Goal: Task Accomplishment & Management: Manage account settings

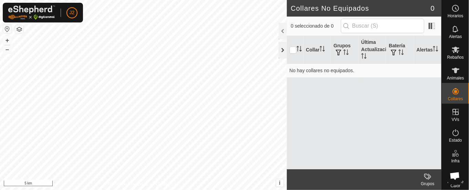
click at [282, 48] on div at bounding box center [283, 50] width 8 height 17
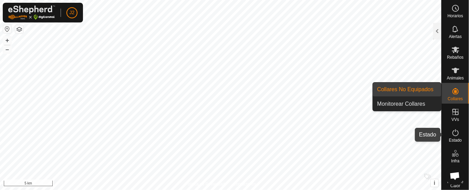
click at [453, 132] on icon at bounding box center [456, 132] width 8 height 8
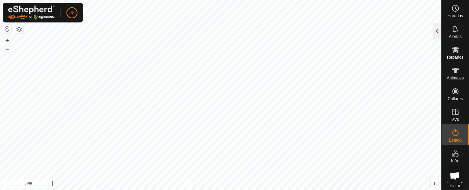
click at [440, 29] on div at bounding box center [438, 31] width 8 height 17
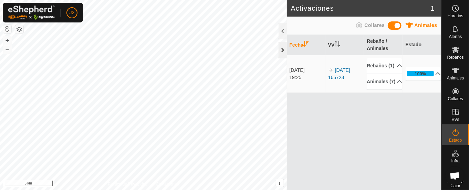
click at [283, 48] on div at bounding box center [283, 50] width 8 height 17
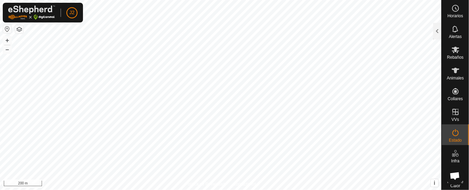
click at [277, 189] on html "J2 Horarios Alertas Rebaños Animales Collares VVs Estado Infra Mapa de Calor Ay…" at bounding box center [234, 95] width 469 height 190
click at [453, 32] on icon at bounding box center [456, 29] width 6 height 7
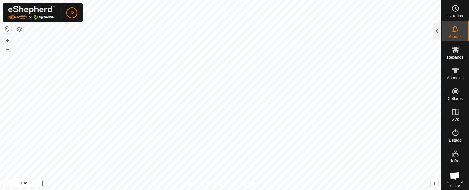
click at [441, 30] on div at bounding box center [438, 31] width 8 height 17
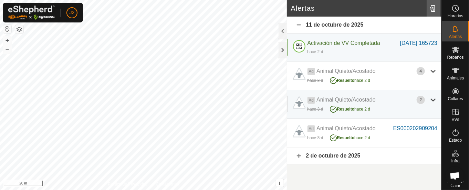
click at [432, 6] on div at bounding box center [434, 8] width 14 height 19
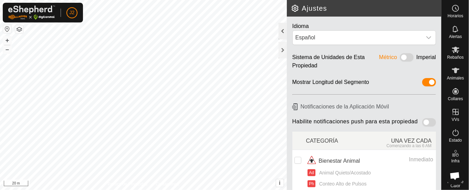
click at [282, 28] on div at bounding box center [283, 31] width 8 height 17
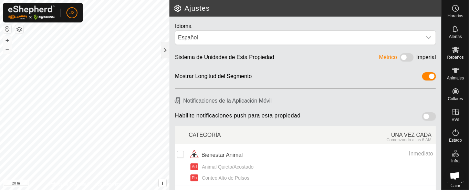
drag, startPoint x: 417, startPoint y: 112, endPoint x: 424, endPoint y: 109, distance: 8.0
click at [424, 109] on div "Habilite notificaciones push para esta propiedad" at bounding box center [305, 117] width 267 height 16
click at [423, 115] on span at bounding box center [430, 116] width 14 height 8
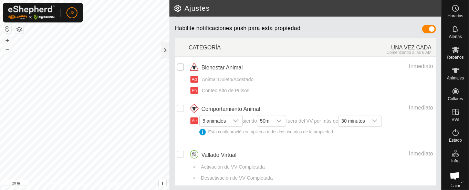
click at [179, 65] on input "checkbox" at bounding box center [180, 66] width 7 height 7
checkbox input "true"
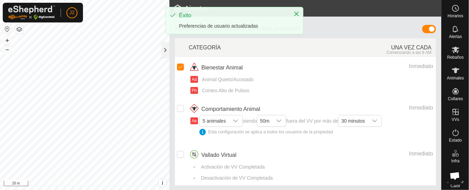
click at [179, 107] on input "Row Unselected" at bounding box center [180, 108] width 7 height 7
checkbox input "true"
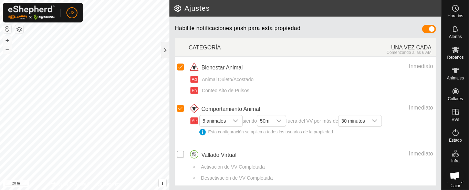
click at [178, 152] on input "Row Unselected" at bounding box center [180, 154] width 7 height 7
checkbox input "true"
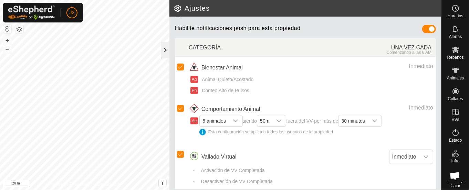
click at [164, 52] on div at bounding box center [165, 50] width 8 height 17
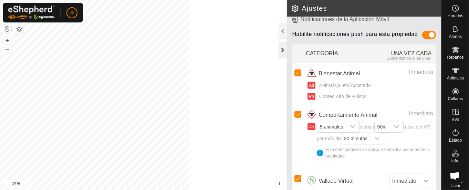
scroll to position [93, 0]
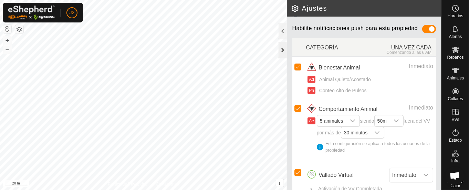
click at [282, 48] on div at bounding box center [283, 50] width 8 height 17
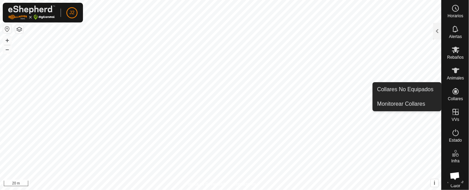
click at [453, 90] on icon at bounding box center [456, 91] width 6 height 6
click at [425, 102] on link "Monitorear Collares" at bounding box center [407, 104] width 68 height 14
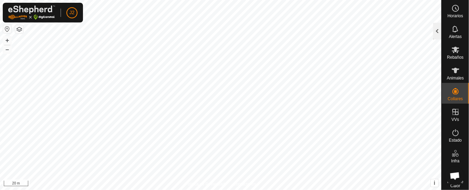
click at [439, 32] on div at bounding box center [438, 31] width 8 height 17
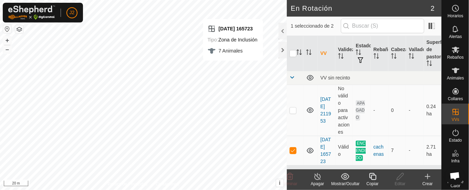
checkbox input "false"
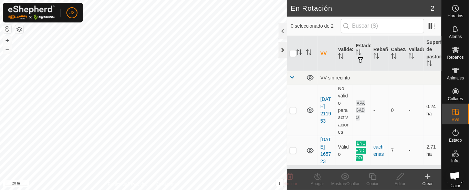
click at [281, 49] on div at bounding box center [283, 50] width 8 height 17
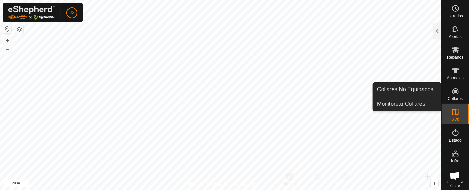
click at [450, 95] on es-neckbands-svg-icon at bounding box center [456, 90] width 12 height 11
click at [413, 90] on link "Collares No Equipados" at bounding box center [407, 89] width 68 height 14
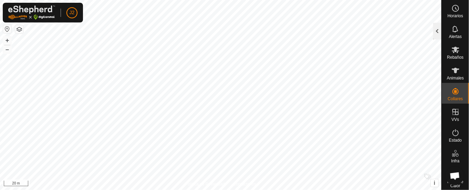
click at [437, 30] on div at bounding box center [438, 31] width 8 height 17
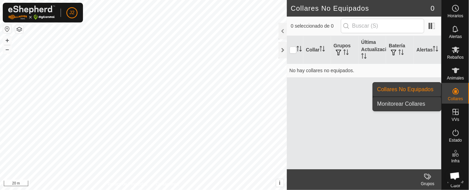
click at [422, 101] on link "Monitorear Collares" at bounding box center [407, 104] width 68 height 14
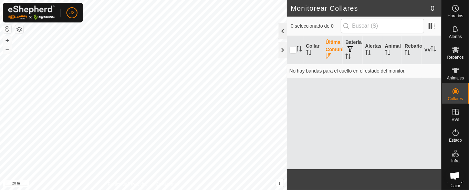
click at [284, 28] on div at bounding box center [283, 31] width 8 height 17
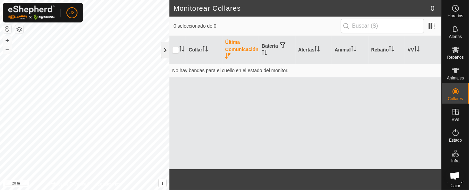
click at [164, 48] on div at bounding box center [165, 50] width 8 height 17
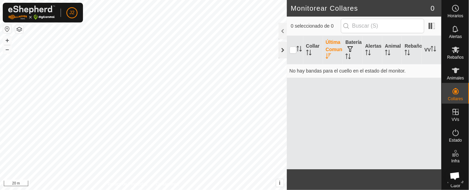
click at [284, 49] on div at bounding box center [283, 50] width 8 height 17
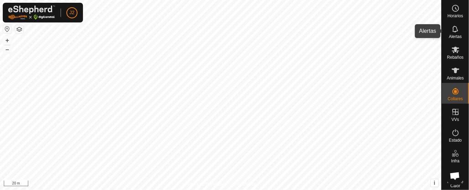
click at [452, 32] on icon at bounding box center [456, 29] width 8 height 8
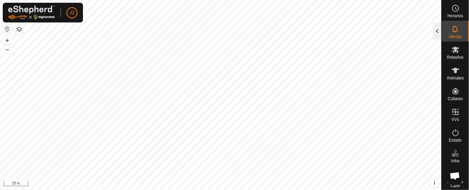
click at [438, 29] on div at bounding box center [438, 31] width 8 height 17
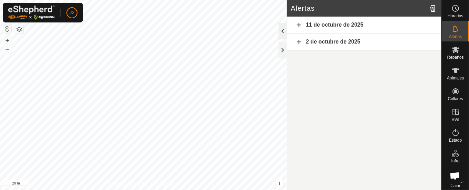
click at [283, 30] on div at bounding box center [283, 31] width 8 height 17
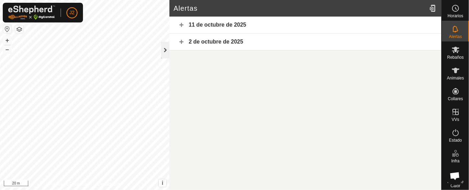
click at [162, 48] on div at bounding box center [165, 50] width 8 height 17
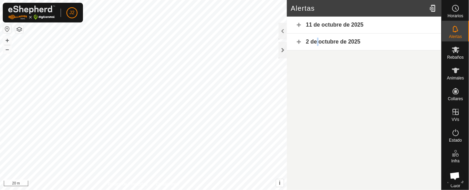
click at [317, 41] on div "2 de octubre de 2025" at bounding box center [364, 41] width 155 height 17
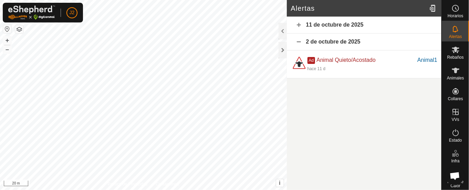
click at [316, 22] on div "11 de octubre de 2025" at bounding box center [364, 25] width 155 height 17
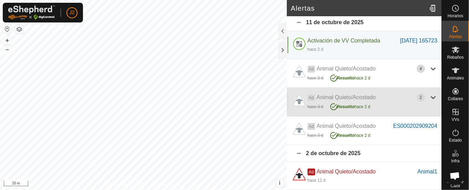
scroll to position [9, 0]
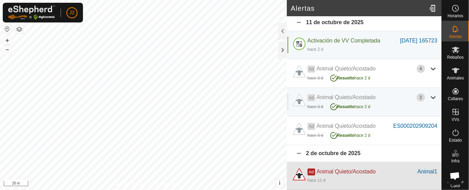
click at [312, 171] on span "Ad" at bounding box center [312, 171] width 8 height 7
click at [420, 170] on div "Animal1" at bounding box center [428, 171] width 20 height 8
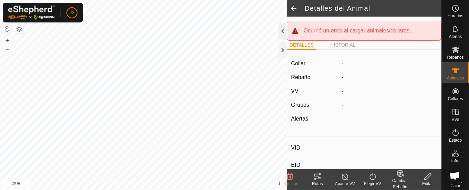
click at [282, 29] on div at bounding box center [283, 31] width 8 height 17
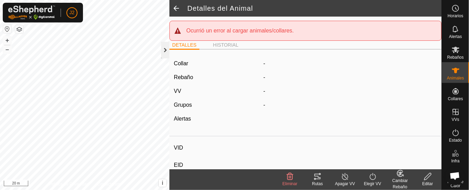
click at [165, 49] on div at bounding box center [165, 50] width 8 height 17
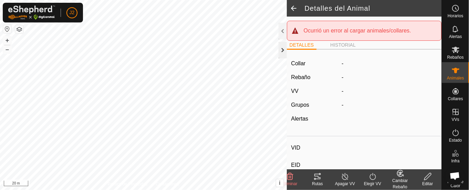
click at [283, 49] on div at bounding box center [283, 50] width 8 height 17
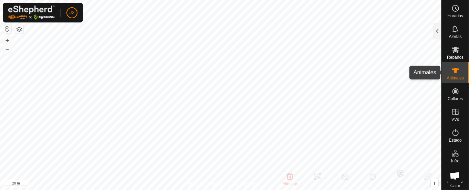
click at [452, 71] on icon at bounding box center [456, 70] width 8 height 8
click at [441, 30] on div at bounding box center [438, 31] width 8 height 17
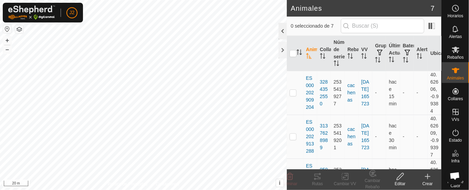
click at [284, 31] on div at bounding box center [283, 31] width 8 height 17
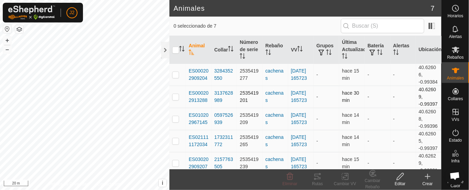
scroll to position [48, 0]
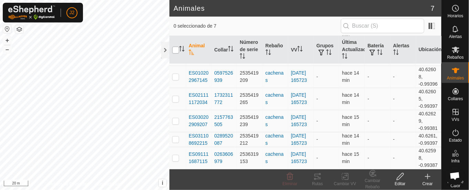
click at [179, 48] on input "checkbox" at bounding box center [175, 50] width 7 height 7
checkbox input "true"
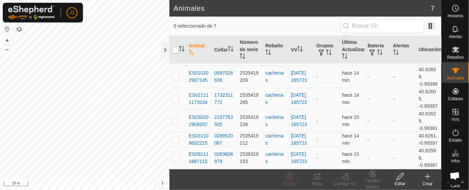
checkbox input "true"
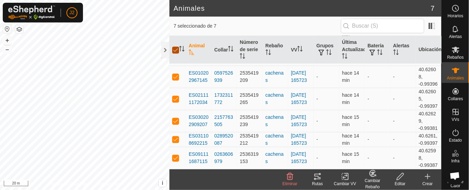
click at [174, 49] on input "checkbox" at bounding box center [175, 50] width 7 height 7
checkbox input "false"
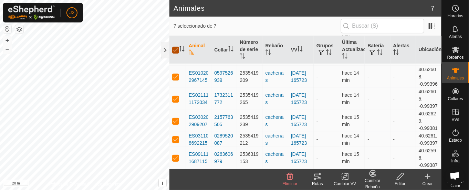
checkbox input "false"
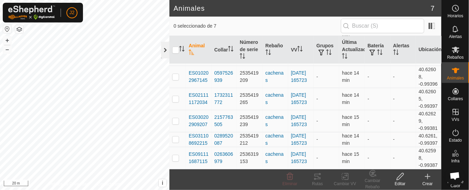
click at [166, 48] on div at bounding box center [165, 50] width 8 height 17
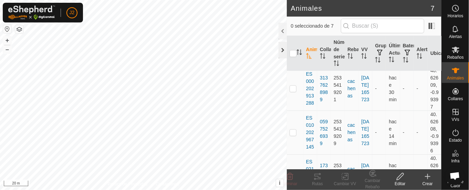
click at [283, 48] on div at bounding box center [283, 50] width 8 height 17
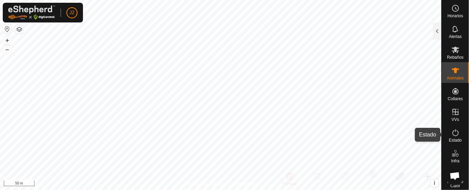
click at [453, 130] on icon at bounding box center [456, 132] width 6 height 7
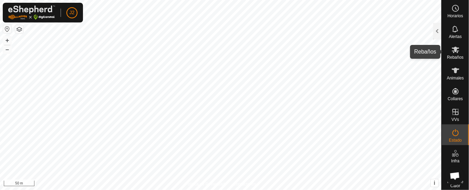
drag, startPoint x: 456, startPoint y: 50, endPoint x: 459, endPoint y: 52, distance: 3.7
click at [459, 52] on div "Rebaños" at bounding box center [455, 51] width 27 height 21
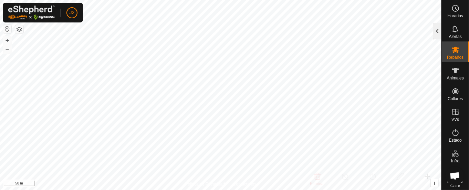
click at [437, 30] on div at bounding box center [438, 31] width 8 height 17
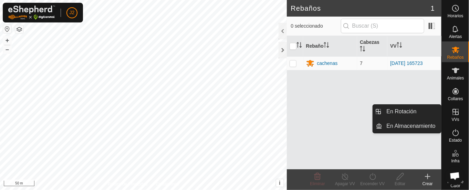
click at [452, 114] on icon at bounding box center [456, 112] width 8 height 8
click at [453, 110] on icon at bounding box center [456, 112] width 8 height 8
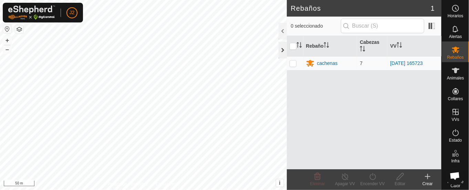
click at [281, 46] on div at bounding box center [283, 50] width 8 height 17
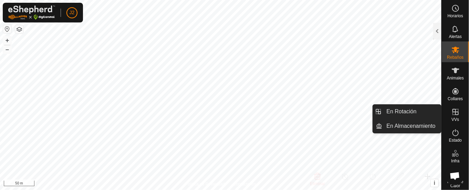
click at [453, 110] on icon at bounding box center [456, 112] width 8 height 8
click at [412, 113] on link "En Rotación" at bounding box center [412, 111] width 59 height 14
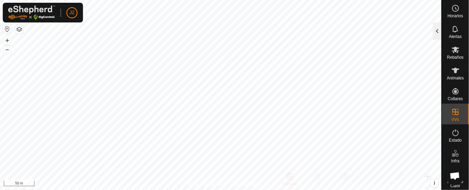
click at [439, 31] on div at bounding box center [438, 31] width 8 height 17
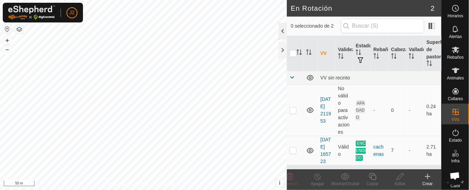
click at [279, 30] on div at bounding box center [283, 31] width 8 height 17
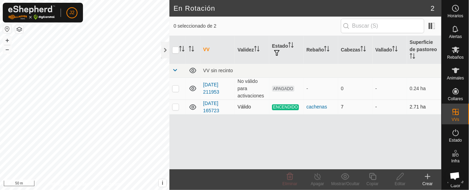
click at [178, 105] on p-checkbox at bounding box center [175, 107] width 7 height 6
checkbox input "true"
click at [316, 176] on icon at bounding box center [318, 176] width 9 height 8
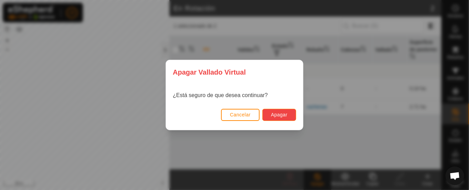
click at [282, 112] on span "Apagar" at bounding box center [279, 115] width 17 height 6
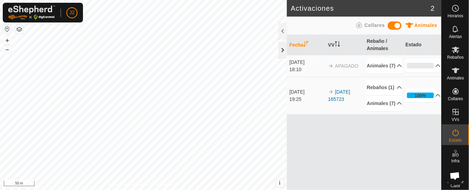
click at [280, 48] on div at bounding box center [283, 50] width 8 height 17
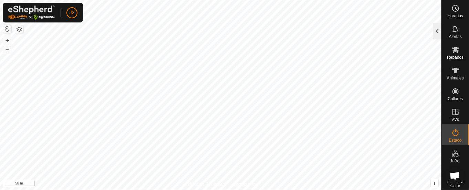
click at [436, 29] on div at bounding box center [438, 31] width 8 height 17
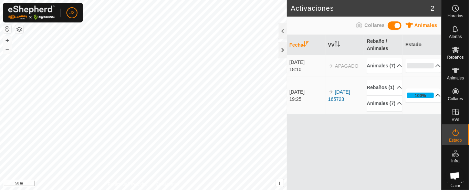
click at [421, 102] on p-accordion-header "100%" at bounding box center [424, 95] width 36 height 14
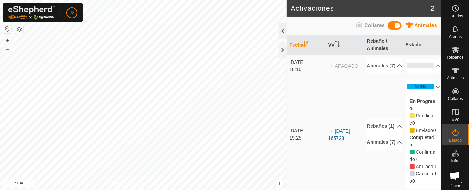
click at [285, 30] on div at bounding box center [283, 31] width 8 height 17
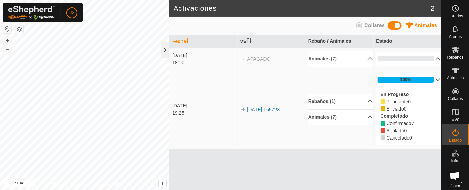
click at [168, 48] on div at bounding box center [165, 50] width 8 height 17
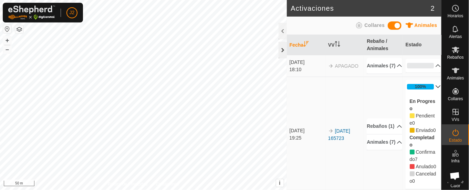
click at [283, 51] on div at bounding box center [283, 50] width 8 height 17
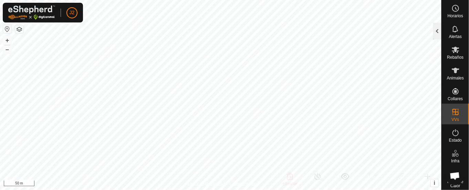
click at [438, 28] on div at bounding box center [438, 31] width 8 height 17
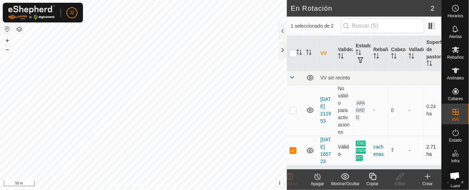
click at [293, 153] on p-checkbox at bounding box center [293, 150] width 7 height 6
click at [292, 153] on p-checkbox at bounding box center [293, 150] width 7 height 6
checkbox input "true"
click at [317, 175] on icon at bounding box center [318, 176] width 9 height 8
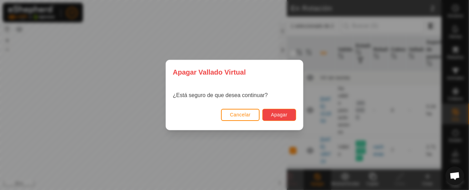
click at [275, 113] on span "Apagar" at bounding box center [279, 115] width 17 height 6
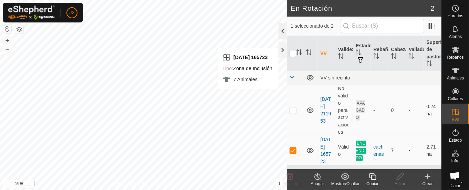
click at [283, 29] on div at bounding box center [283, 31] width 8 height 17
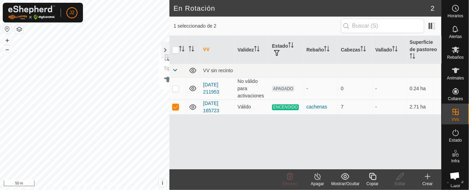
click at [317, 173] on icon at bounding box center [318, 176] width 9 height 8
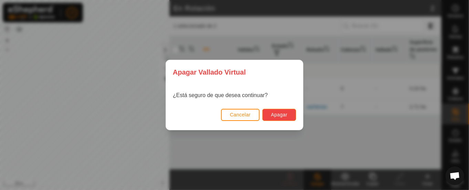
click at [285, 114] on span "Apagar" at bounding box center [279, 115] width 17 height 6
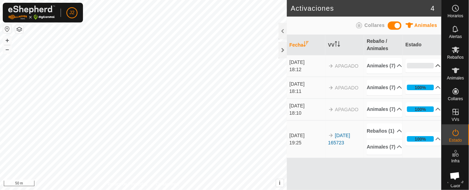
click at [412, 66] on p-accordion-header "0%" at bounding box center [424, 66] width 36 height 14
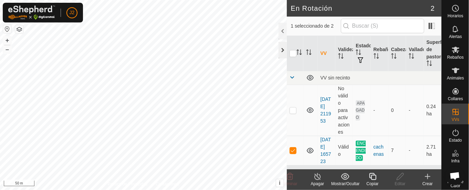
click at [282, 51] on div at bounding box center [283, 50] width 8 height 17
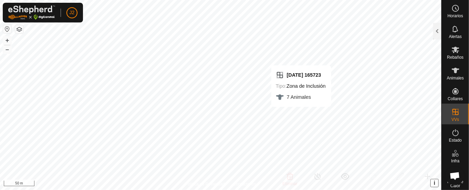
checkbox input "false"
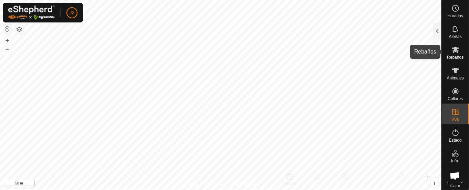
click at [452, 47] on icon at bounding box center [456, 50] width 8 height 7
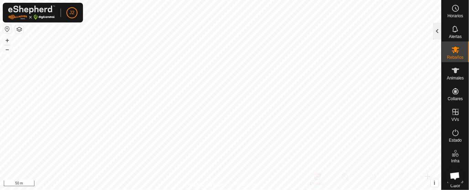
click at [439, 28] on div at bounding box center [438, 31] width 8 height 17
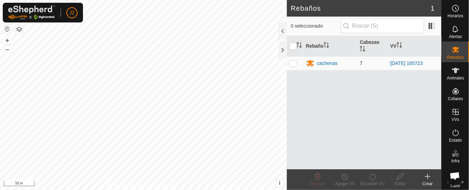
click at [293, 62] on p-checkbox at bounding box center [293, 63] width 7 height 6
checkbox input "true"
click at [343, 175] on icon at bounding box center [345, 176] width 6 height 7
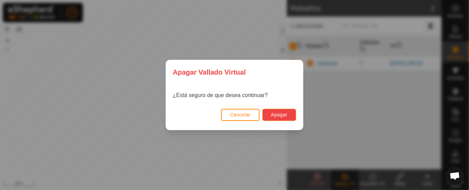
click at [291, 113] on button "Apagar" at bounding box center [280, 115] width 34 height 12
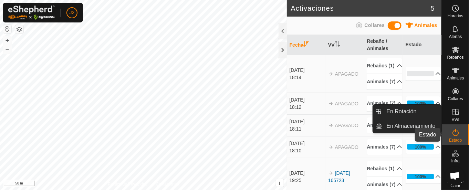
click at [452, 132] on icon at bounding box center [456, 132] width 8 height 8
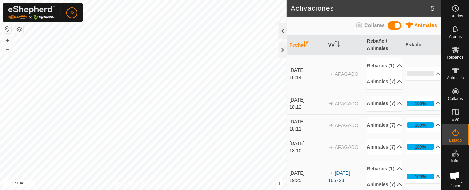
click at [283, 32] on div at bounding box center [283, 31] width 8 height 17
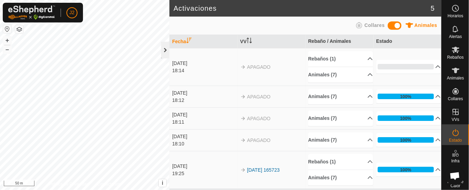
click at [168, 51] on div at bounding box center [165, 50] width 8 height 17
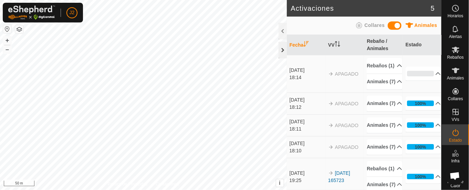
click at [286, 49] on div at bounding box center [283, 50] width 8 height 17
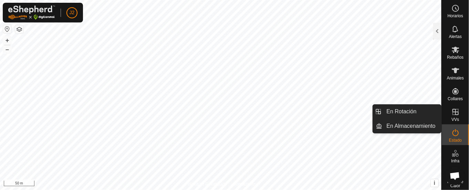
click at [453, 111] on icon at bounding box center [456, 112] width 6 height 6
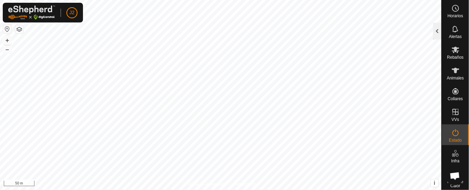
click at [435, 29] on div at bounding box center [438, 31] width 8 height 17
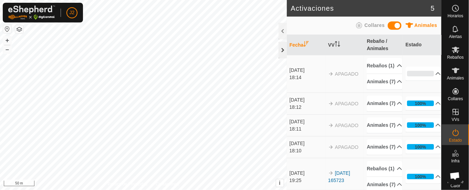
click at [282, 48] on div at bounding box center [283, 50] width 8 height 17
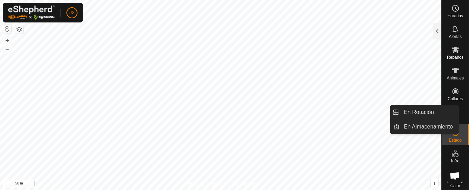
click at [451, 104] on div "VVs" at bounding box center [455, 113] width 27 height 21
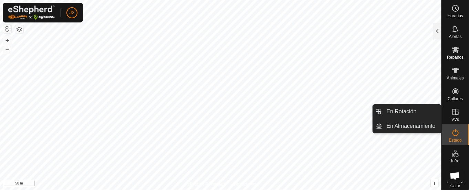
drag, startPoint x: 443, startPoint y: 110, endPoint x: 449, endPoint y: 111, distance: 6.7
click at [453, 111] on icon at bounding box center [456, 112] width 6 height 6
click at [421, 120] on link "En Almacenamiento" at bounding box center [412, 126] width 59 height 14
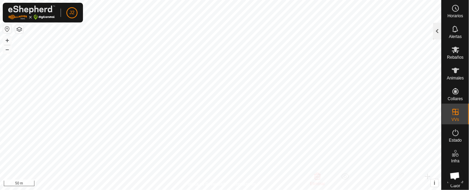
click at [438, 32] on div at bounding box center [438, 31] width 8 height 17
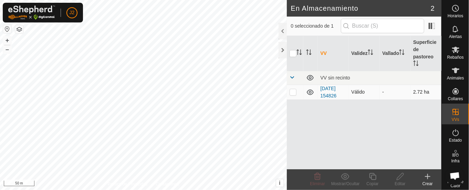
click at [294, 90] on p-checkbox at bounding box center [293, 92] width 7 height 6
checkbox input "true"
click at [401, 177] on icon at bounding box center [400, 176] width 7 height 7
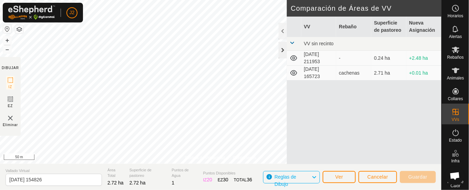
click at [284, 48] on div at bounding box center [283, 50] width 8 height 17
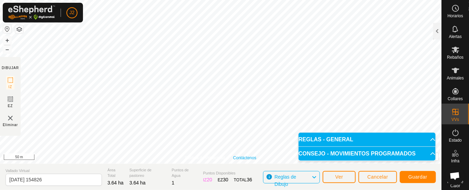
click at [256, 157] on div "Política de Privacidad Contáctenos Estado: APAGADO Tipo: Zona de Inclusión + – …" at bounding box center [221, 81] width 442 height 163
drag, startPoint x: 256, startPoint y: 156, endPoint x: 365, endPoint y: 132, distance: 111.1
click at [365, 132] on body "J2 Horarios Alertas Rebaños Animales Collares VVs Estado Infra Mapa de Calor Ay…" at bounding box center [234, 95] width 469 height 190
click at [413, 174] on span "Guardar" at bounding box center [418, 177] width 19 height 6
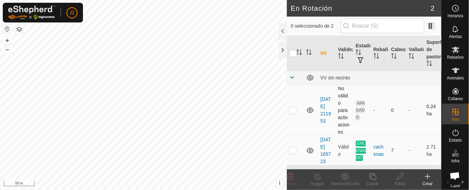
click at [310, 108] on icon at bounding box center [310, 110] width 8 height 8
click at [311, 108] on icon at bounding box center [310, 110] width 8 height 8
click at [298, 107] on td at bounding box center [295, 109] width 17 height 51
checkbox input "true"
click at [283, 29] on div at bounding box center [283, 31] width 8 height 17
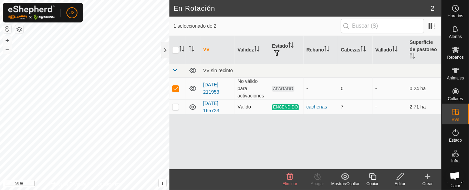
click at [176, 106] on p-checkbox at bounding box center [175, 107] width 7 height 6
checkbox input "true"
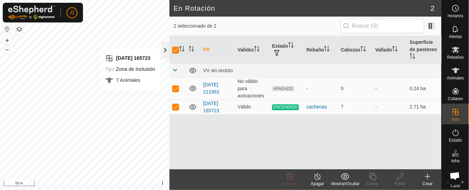
click at [165, 47] on div at bounding box center [165, 50] width 8 height 17
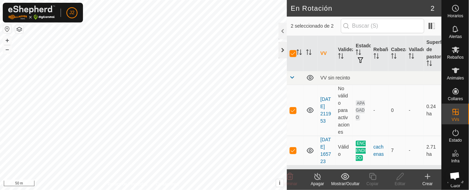
click at [283, 51] on div at bounding box center [283, 50] width 8 height 17
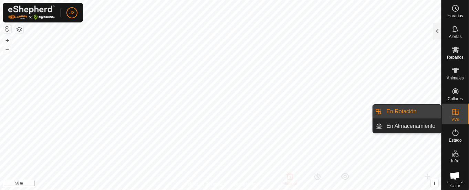
click at [453, 109] on icon at bounding box center [456, 112] width 6 height 6
click at [428, 111] on link "En Rotación" at bounding box center [412, 111] width 59 height 14
click at [425, 125] on link "En Almacenamiento" at bounding box center [412, 126] width 59 height 14
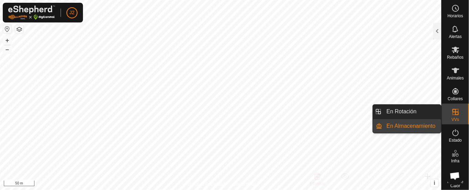
click at [425, 125] on link "En Almacenamiento" at bounding box center [412, 126] width 59 height 14
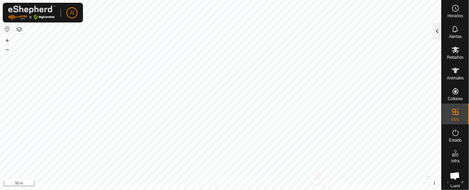
click at [438, 32] on div at bounding box center [438, 31] width 8 height 17
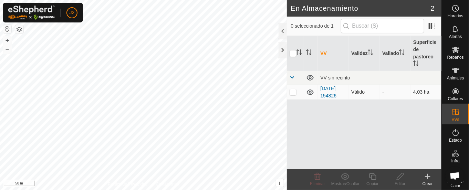
click at [294, 89] on p-checkbox at bounding box center [293, 92] width 7 height 6
checkbox input "true"
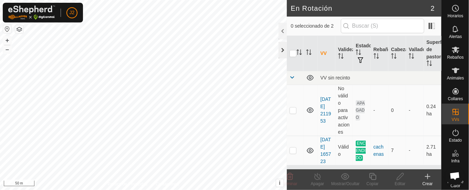
click at [282, 50] on div at bounding box center [283, 50] width 8 height 17
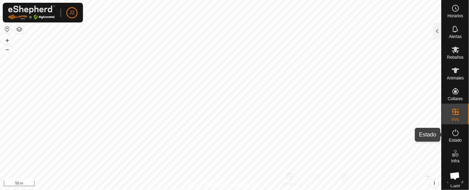
click at [454, 132] on icon at bounding box center [456, 132] width 8 height 8
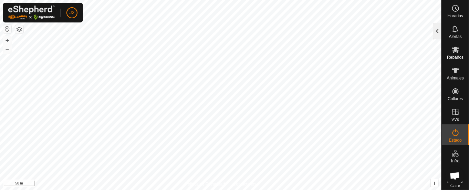
click at [437, 30] on div at bounding box center [438, 31] width 8 height 17
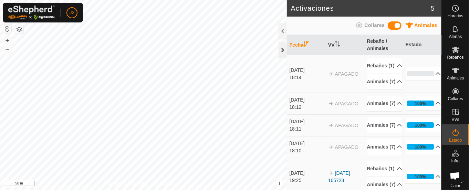
click at [283, 50] on div at bounding box center [283, 50] width 8 height 17
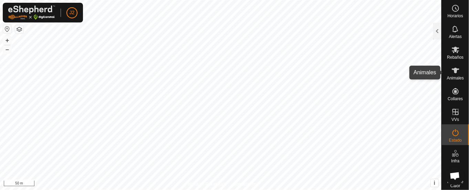
click at [455, 71] on es-animals-svg-icon at bounding box center [456, 70] width 12 height 11
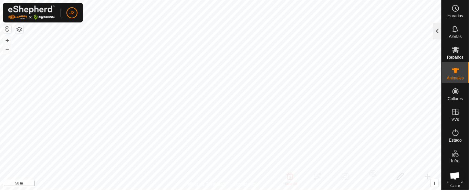
click at [436, 31] on div at bounding box center [438, 31] width 8 height 17
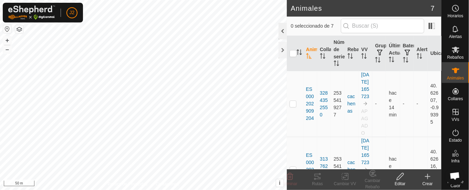
click at [282, 30] on div at bounding box center [283, 31] width 8 height 17
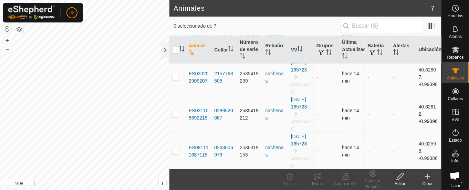
scroll to position [202, 0]
click at [166, 52] on div at bounding box center [165, 50] width 8 height 17
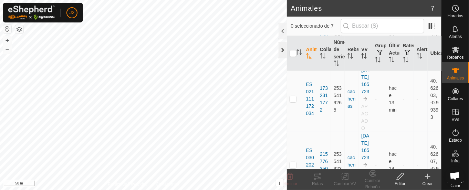
click at [283, 51] on div at bounding box center [283, 50] width 8 height 17
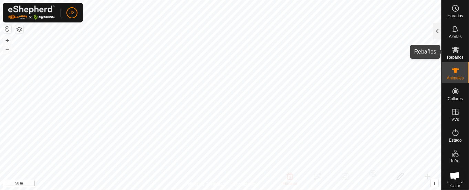
click at [452, 50] on icon at bounding box center [456, 50] width 8 height 7
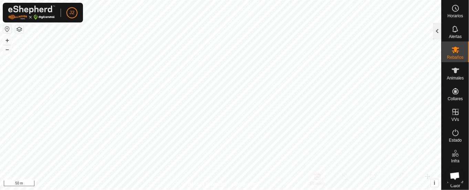
click at [436, 30] on div at bounding box center [438, 31] width 8 height 17
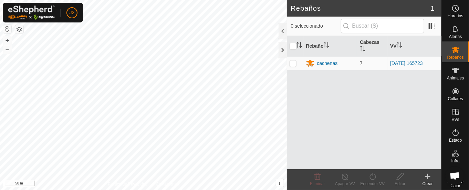
click at [294, 61] on p-checkbox at bounding box center [293, 63] width 7 height 6
checkbox input "true"
click at [401, 181] on div "Editar" at bounding box center [401, 183] width 28 height 6
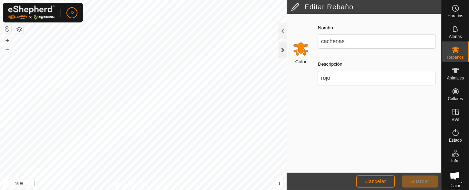
click at [285, 49] on div at bounding box center [283, 50] width 8 height 17
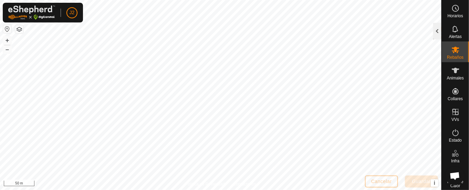
click at [438, 28] on div at bounding box center [438, 31] width 8 height 17
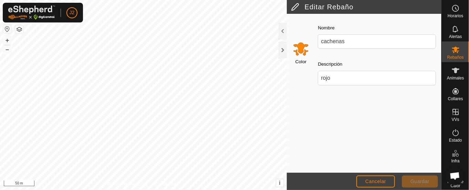
click at [303, 49] on input "Select a color" at bounding box center [301, 48] width 17 height 17
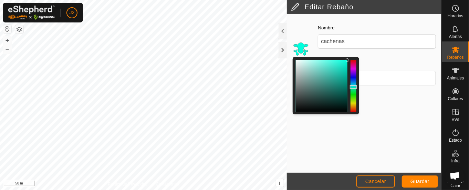
drag, startPoint x: 357, startPoint y: 101, endPoint x: 358, endPoint y: 87, distance: 14.1
click at [358, 87] on div at bounding box center [326, 85] width 67 height 57
click at [352, 94] on div at bounding box center [354, 86] width 6 height 52
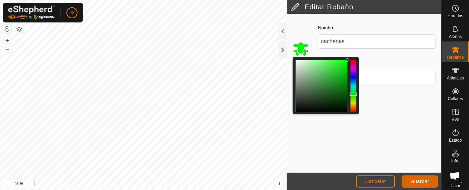
click at [420, 180] on span "Guardar" at bounding box center [420, 181] width 19 height 6
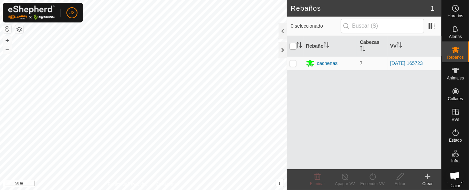
click at [290, 44] on input "checkbox" at bounding box center [293, 46] width 7 height 7
checkbox input "true"
click at [397, 178] on icon at bounding box center [400, 176] width 7 height 7
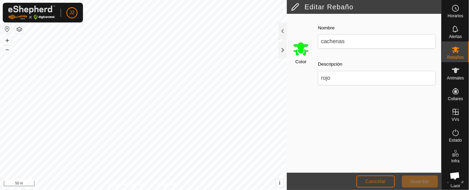
click at [381, 178] on button "Cancelar" at bounding box center [376, 181] width 39 height 12
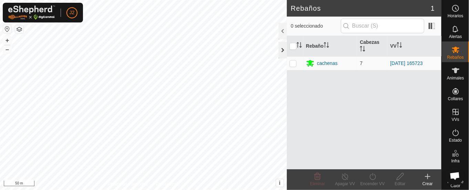
click at [283, 50] on div at bounding box center [283, 50] width 8 height 17
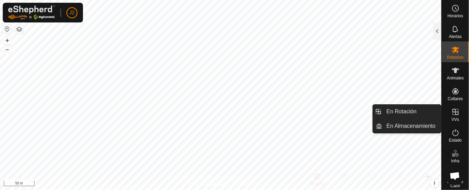
click at [452, 114] on icon at bounding box center [456, 112] width 8 height 8
click at [415, 109] on span "En Rotación" at bounding box center [402, 111] width 30 height 8
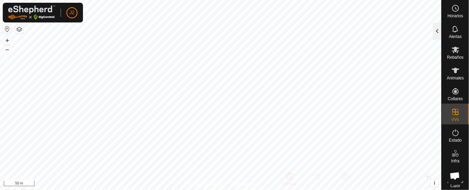
click at [437, 31] on div at bounding box center [438, 31] width 8 height 17
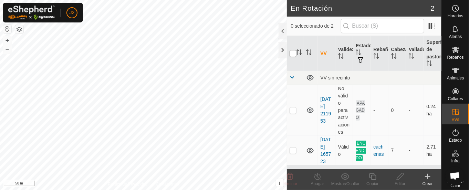
click at [292, 52] on input "checkbox" at bounding box center [293, 53] width 7 height 7
checkbox input "true"
click at [292, 153] on p-checkbox at bounding box center [293, 150] width 7 height 6
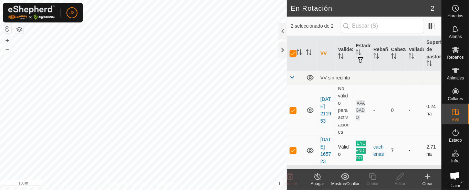
checkbox input "false"
click at [292, 109] on p-checkbox at bounding box center [293, 110] width 7 height 6
checkbox input "false"
click at [283, 31] on div at bounding box center [283, 31] width 8 height 17
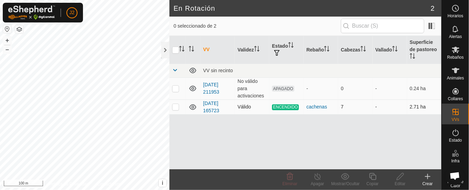
click at [177, 106] on p-checkbox at bounding box center [175, 107] width 7 height 6
click at [285, 106] on span "ENCENDIDO" at bounding box center [285, 107] width 27 height 6
click at [315, 175] on icon at bounding box center [318, 176] width 6 height 7
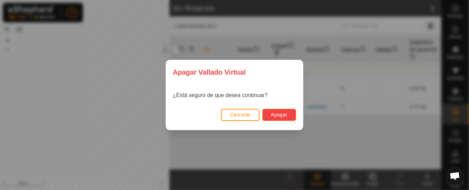
click at [277, 113] on span "Apagar" at bounding box center [279, 115] width 17 height 6
click at [284, 112] on span "Apagar" at bounding box center [279, 115] width 17 height 6
click at [248, 114] on span "Cancelar" at bounding box center [240, 115] width 21 height 6
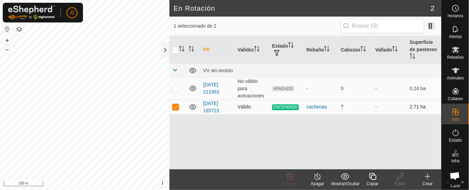
click at [177, 102] on td at bounding box center [178, 106] width 17 height 15
checkbox input "false"
click at [168, 47] on div at bounding box center [165, 50] width 8 height 17
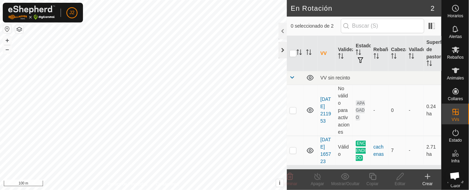
click at [281, 49] on div at bounding box center [283, 50] width 8 height 17
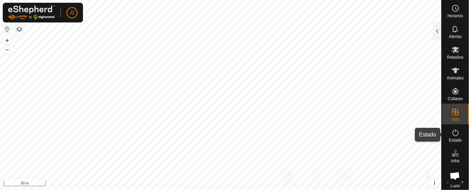
click at [452, 130] on icon at bounding box center [456, 132] width 8 height 8
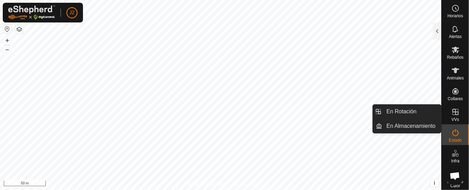
click at [454, 112] on icon at bounding box center [456, 112] width 8 height 8
click at [399, 112] on link "En Rotación" at bounding box center [412, 111] width 59 height 14
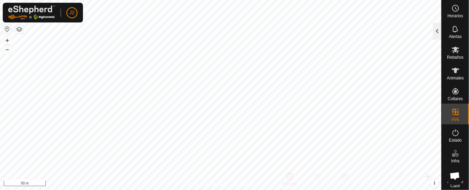
click at [438, 28] on div at bounding box center [438, 31] width 8 height 17
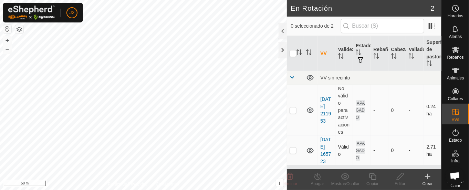
click at [296, 153] on p-checkbox at bounding box center [293, 150] width 7 height 6
checkbox input "true"
click at [405, 175] on icon at bounding box center [400, 176] width 9 height 8
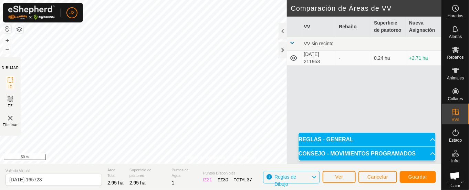
click at [250, 0] on html "J2 Horarios Alertas Rebaños Animales Collares VVs Estado Infra Mapa de Calor Ay…" at bounding box center [234, 95] width 469 height 190
click at [419, 176] on span "Guardar" at bounding box center [418, 177] width 19 height 6
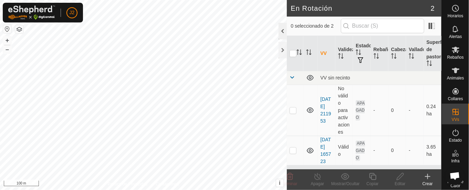
click at [281, 32] on div at bounding box center [283, 31] width 8 height 17
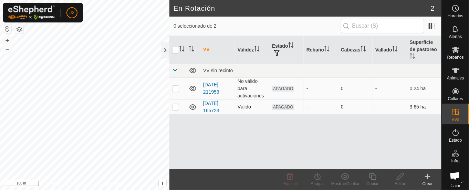
click at [175, 107] on p-checkbox at bounding box center [175, 107] width 7 height 6
checkbox input "true"
click at [281, 104] on span "APAGADO" at bounding box center [283, 107] width 22 height 6
click at [280, 45] on th "Estado" at bounding box center [287, 50] width 34 height 28
click at [282, 104] on span "APAGADO" at bounding box center [283, 107] width 22 height 6
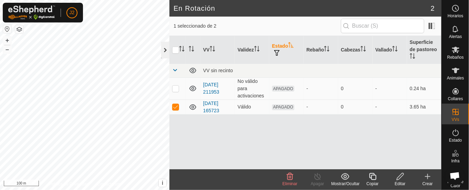
click at [165, 48] on div at bounding box center [165, 50] width 8 height 17
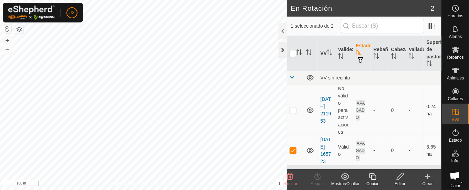
click at [283, 51] on div at bounding box center [283, 50] width 8 height 17
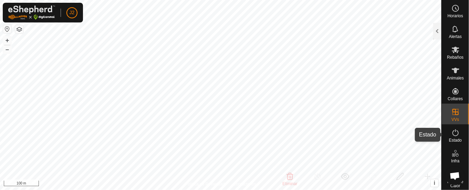
click at [452, 133] on icon at bounding box center [456, 132] width 8 height 8
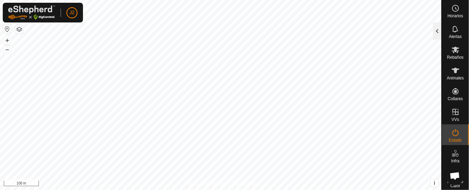
click at [437, 30] on div at bounding box center [438, 31] width 8 height 17
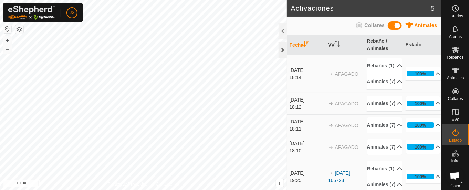
click at [285, 47] on div at bounding box center [283, 50] width 8 height 17
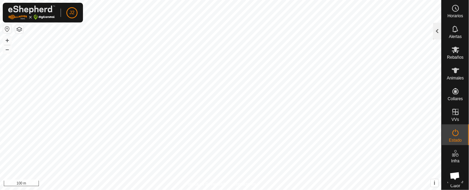
click at [438, 27] on div at bounding box center [438, 31] width 8 height 17
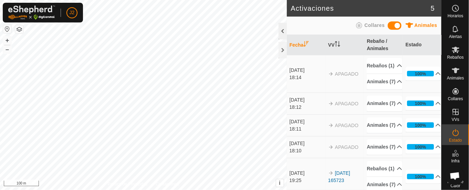
click at [282, 29] on div at bounding box center [283, 31] width 8 height 17
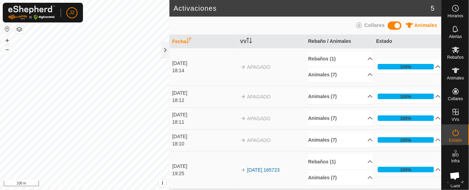
click at [259, 65] on span "APAGADO" at bounding box center [258, 67] width 23 height 6
click at [250, 63] on td "APAGADO" at bounding box center [272, 67] width 68 height 38
click at [254, 40] on th "VV" at bounding box center [272, 41] width 68 height 13
drag, startPoint x: 225, startPoint y: 82, endPoint x: 252, endPoint y: 62, distance: 33.0
click at [252, 62] on tr "14 oct 2025 18:14 APAGADO Rebaños (1) cachenas Animales (7) ES091111687115 ES03…" at bounding box center [306, 67] width 272 height 38
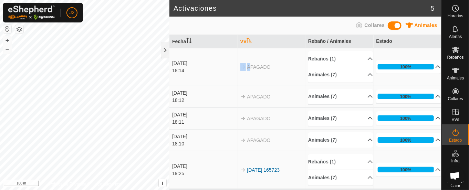
drag, startPoint x: 193, startPoint y: 64, endPoint x: 203, endPoint y: 59, distance: 11.4
click at [202, 60] on div "[DATE]" at bounding box center [204, 63] width 65 height 7
click at [163, 47] on div at bounding box center [165, 50] width 8 height 17
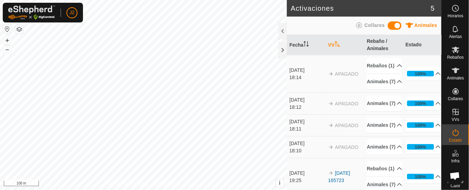
click at [307, 81] on div "18:14" at bounding box center [308, 77] width 36 height 7
click at [283, 30] on div at bounding box center [283, 31] width 8 height 17
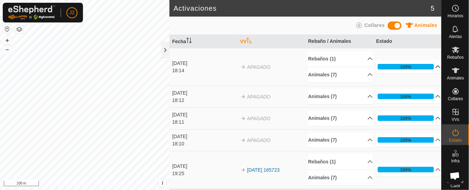
click at [435, 67] on p-accordion-header "100%" at bounding box center [409, 67] width 65 height 14
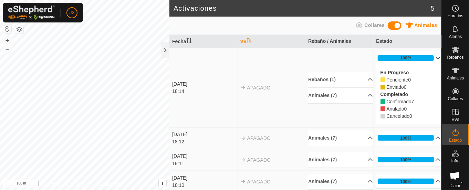
click at [424, 54] on p-accordion-header "100%" at bounding box center [409, 58] width 65 height 14
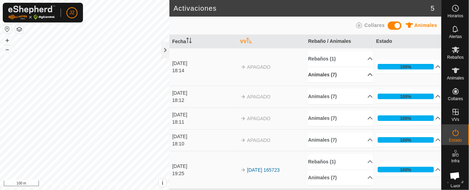
click at [365, 71] on p-accordion-header "Animales (7)" at bounding box center [340, 75] width 65 height 16
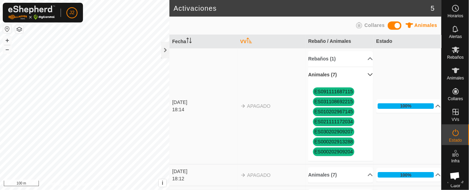
click at [364, 71] on p-accordion-header "Animales (7)" at bounding box center [340, 75] width 65 height 16
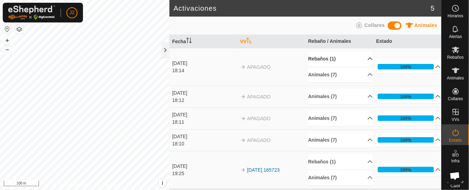
click at [365, 54] on p-accordion-header "Rebaños (1)" at bounding box center [340, 59] width 65 height 16
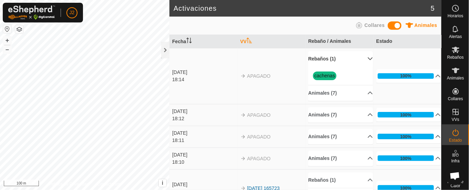
click at [315, 74] on link "cachenas" at bounding box center [325, 76] width 21 height 6
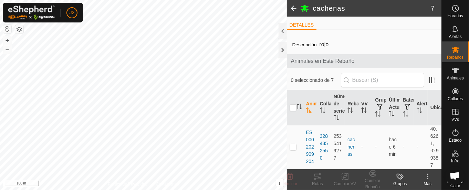
click at [282, 24] on div at bounding box center [283, 31] width 8 height 17
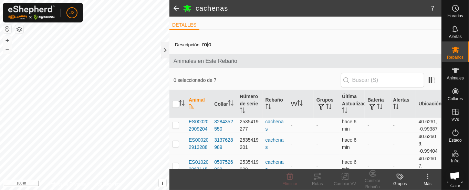
drag, startPoint x: 234, startPoint y: 90, endPoint x: 220, endPoint y: 142, distance: 53.8
click at [220, 142] on table "Animal Collar Número de serie Rebaño VV Grupos Última Actualización Batería Ale…" at bounding box center [306, 177] width 272 height 175
drag, startPoint x: 374, startPoint y: 114, endPoint x: 346, endPoint y: 126, distance: 30.2
click at [346, 126] on table "Animal Collar Número de serie Rebaño VV Grupos Última Actualización Batería Ale…" at bounding box center [306, 177] width 272 height 175
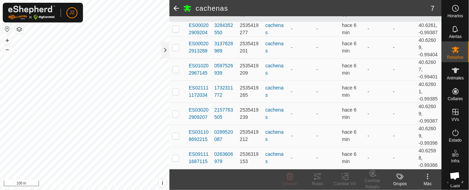
scroll to position [102, 0]
click at [174, 3] on span at bounding box center [177, 8] width 14 height 17
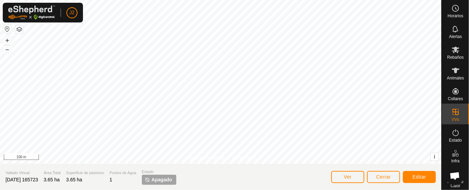
click at [167, 176] on span "Apagado" at bounding box center [162, 179] width 21 height 7
click at [414, 175] on span "Editar" at bounding box center [420, 177] width 14 height 6
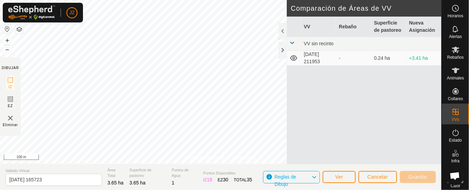
click at [282, 29] on div at bounding box center [283, 31] width 8 height 17
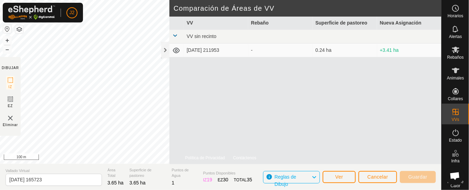
drag, startPoint x: 167, startPoint y: 45, endPoint x: 185, endPoint y: 45, distance: 18.3
click at [172, 45] on div "Comparación de Áreas de VV VV Rebaño Superficie de pastoreo Nueva Asignación VV…" at bounding box center [306, 73] width 272 height 147
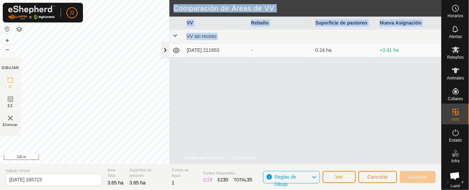
click at [165, 48] on div at bounding box center [165, 50] width 8 height 17
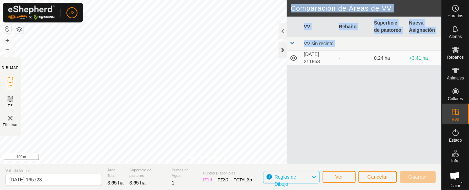
click at [285, 50] on div at bounding box center [283, 50] width 8 height 17
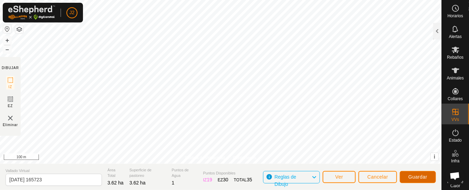
click at [418, 172] on button "Guardar" at bounding box center [418, 177] width 36 height 12
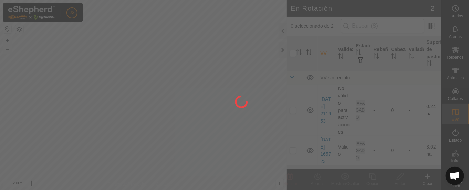
scroll to position [10, 0]
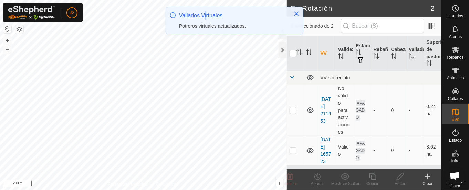
click at [203, 15] on div "Vallados Virtuales" at bounding box center [233, 15] width 108 height 8
click at [205, 21] on div "Vallados Virtuales Potreros virtuales actualizados." at bounding box center [233, 20] width 108 height 18
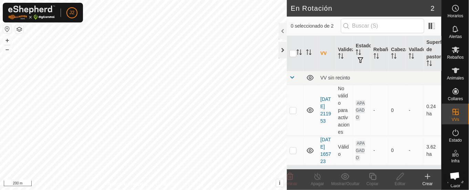
drag, startPoint x: 281, startPoint y: 30, endPoint x: 286, endPoint y: 52, distance: 22.5
click at [286, 50] on div at bounding box center [283, 42] width 8 height 38
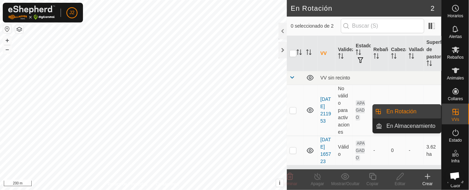
click at [452, 108] on icon at bounding box center [456, 112] width 8 height 8
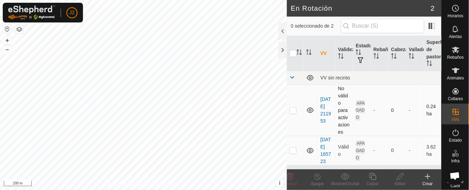
click at [321, 107] on td "[DATE] 211953" at bounding box center [327, 109] width 18 height 51
click at [328, 109] on link "[DATE] 211953" at bounding box center [326, 109] width 11 height 27
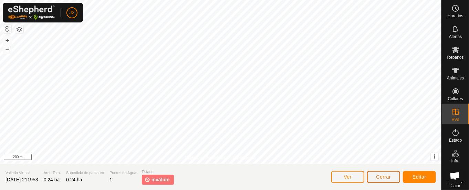
click at [388, 176] on span "Cerrar" at bounding box center [384, 177] width 15 height 6
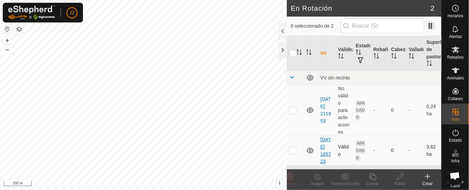
click at [323, 151] on link "[DATE] 165723" at bounding box center [326, 149] width 11 height 27
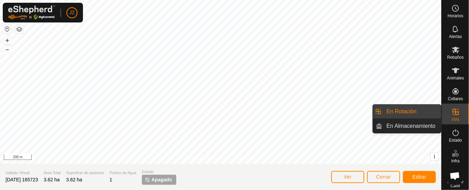
click at [452, 113] on icon at bounding box center [456, 112] width 8 height 8
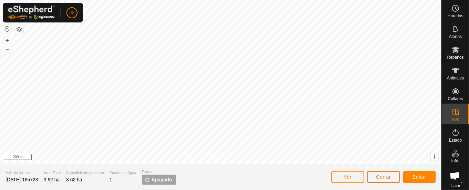
click at [372, 175] on button "Cerrar" at bounding box center [383, 177] width 33 height 12
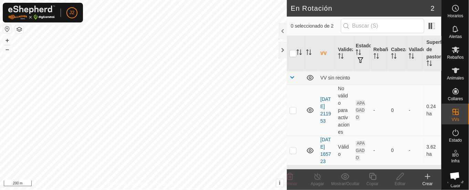
scroll to position [10, 0]
click at [359, 148] on span "APAGADO" at bounding box center [360, 150] width 9 height 20
click at [361, 144] on span "APAGADO" at bounding box center [360, 150] width 9 height 20
click at [328, 148] on td "[DATE] 165723" at bounding box center [327, 149] width 18 height 29
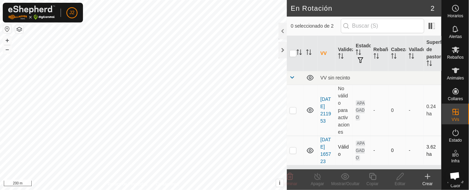
click at [289, 139] on td at bounding box center [295, 149] width 17 height 29
checkbox input "true"
click at [351, 180] on div "Mostrar/Ocultar" at bounding box center [346, 179] width 28 height 21
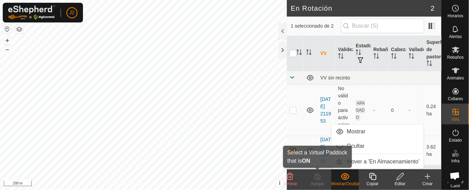
click at [324, 170] on div "Apagar" at bounding box center [318, 179] width 28 height 21
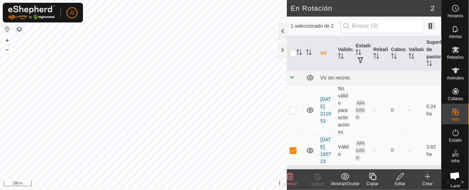
click at [280, 29] on div at bounding box center [283, 31] width 8 height 17
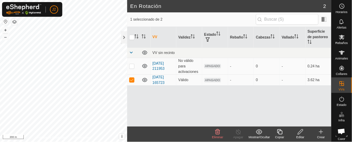
scroll to position [0, 0]
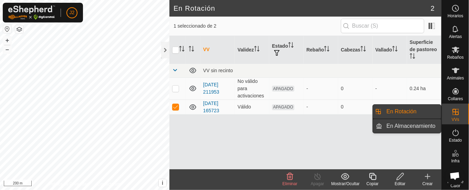
click at [437, 125] on link "En Almacenamiento" at bounding box center [412, 126] width 59 height 14
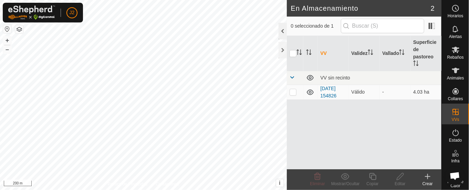
click at [282, 27] on div at bounding box center [283, 31] width 8 height 17
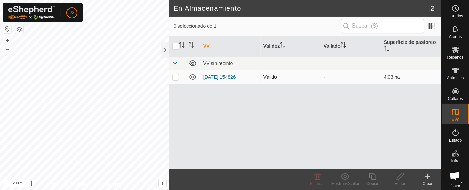
click at [178, 76] on p-checkbox at bounding box center [175, 77] width 7 height 6
checkbox input "true"
click at [165, 51] on div at bounding box center [165, 50] width 8 height 17
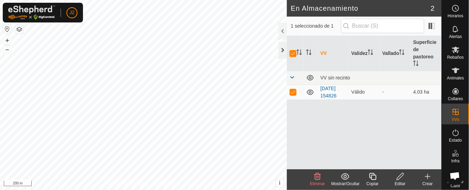
click at [284, 45] on div at bounding box center [283, 50] width 8 height 17
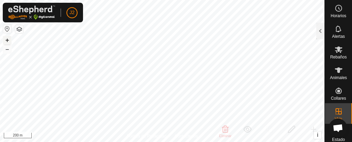
click at [8, 37] on button "+" at bounding box center [7, 40] width 8 height 8
click at [32, 13] on div "J2 Horarios Alertas Rebaños Animales Collares VVs Estado Infra Mapa de Calor Ay…" at bounding box center [176, 71] width 352 height 142
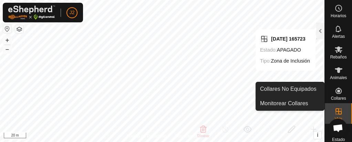
click at [329, 102] on div "Collares" at bounding box center [338, 93] width 27 height 21
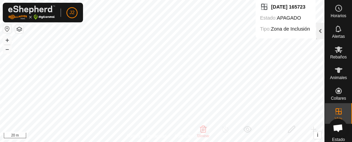
click at [324, 24] on div at bounding box center [320, 31] width 8 height 17
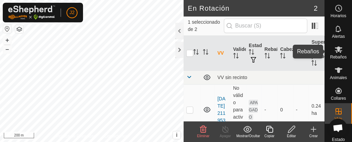
click at [340, 48] on es-mob-svg-icon at bounding box center [339, 49] width 12 height 11
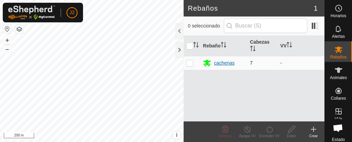
click at [211, 64] on div "cachenas" at bounding box center [223, 63] width 41 height 8
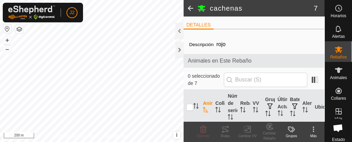
click at [211, 64] on span "Animales en Este Rebaño" at bounding box center [254, 61] width 133 height 8
click at [333, 44] on es-mob-svg-icon at bounding box center [339, 49] width 12 height 11
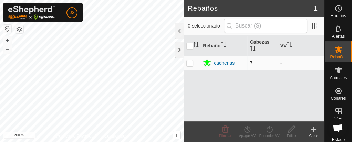
click at [191, 63] on p-checkbox at bounding box center [189, 63] width 7 height 6
checkbox input "true"
click at [269, 125] on icon at bounding box center [269, 129] width 9 height 8
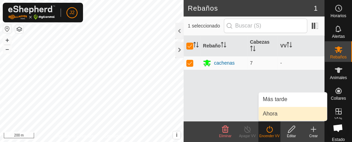
click at [276, 111] on link "Ahora" at bounding box center [293, 114] width 68 height 14
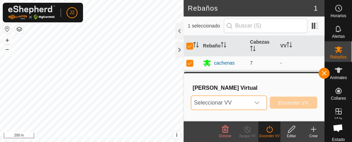
click at [221, 99] on span "Seleccionar VV" at bounding box center [220, 103] width 59 height 14
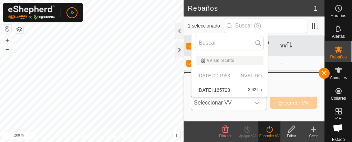
click at [226, 87] on li "2025-10-11 165723 3.62 ha" at bounding box center [230, 90] width 76 height 14
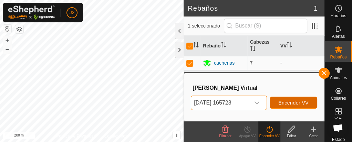
click at [285, 102] on span "Encender VV" at bounding box center [294, 103] width 30 height 6
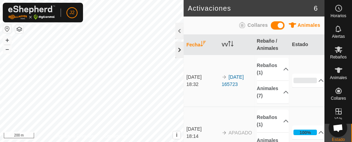
click at [178, 52] on div at bounding box center [179, 50] width 8 height 17
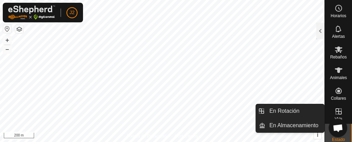
click at [331, 104] on div "VVs" at bounding box center [338, 113] width 27 height 21
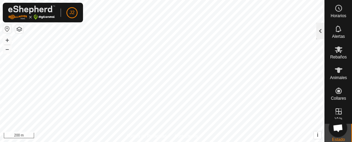
click at [319, 23] on div "Activaciones 6 Animales Collares Fecha VV Rebaño / Animales Estado 14 oct 2025 …" at bounding box center [162, 71] width 325 height 142
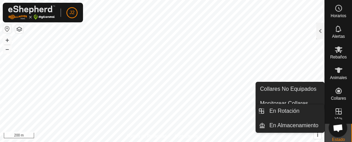
drag, startPoint x: 334, startPoint y: 109, endPoint x: 352, endPoint y: 112, distance: 18.3
click at [352, 112] on div "Horarios Alertas Rebaños Animales Collares VVs Estado Infra Mapa de Calor Ayuda" at bounding box center [338, 71] width 27 height 142
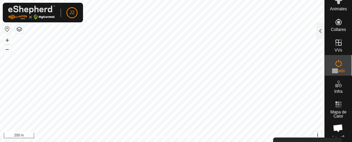
drag, startPoint x: 335, startPoint y: 74, endPoint x: 335, endPoint y: 79, distance: 4.8
click at [335, 73] on nav "Horarios Alertas Rebaños Animales Collares VVs Estado Infra Mapa de Calor Ayuda" at bounding box center [338, 2] width 27 height 142
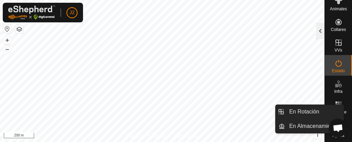
drag, startPoint x: 320, startPoint y: 35, endPoint x: 317, endPoint y: 27, distance: 9.0
click at [317, 28] on div at bounding box center [320, 32] width 8 height 19
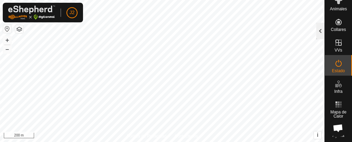
click at [321, 29] on div at bounding box center [320, 31] width 8 height 17
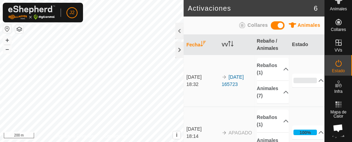
click at [235, 85] on link "[DATE] 165723" at bounding box center [233, 80] width 22 height 13
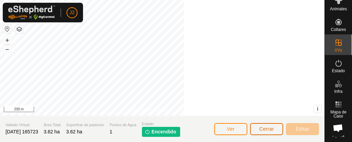
click at [271, 128] on span "Cerrar" at bounding box center [267, 129] width 15 height 6
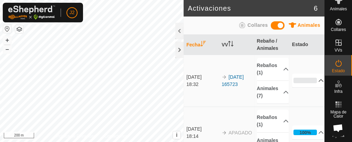
click at [302, 82] on p-accordion-header "0%" at bounding box center [308, 81] width 32 height 14
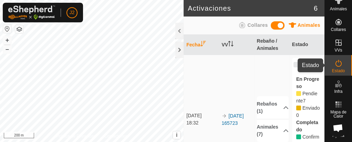
click at [340, 61] on es-activation-svg-icon at bounding box center [339, 63] width 12 height 11
click at [177, 48] on div at bounding box center [179, 50] width 8 height 17
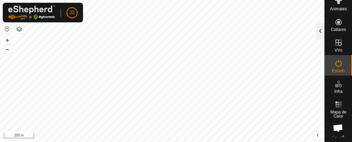
click at [318, 30] on div at bounding box center [320, 31] width 8 height 17
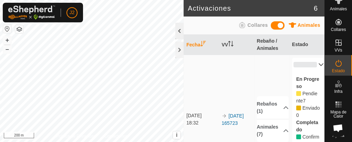
click at [181, 30] on div at bounding box center [179, 31] width 8 height 17
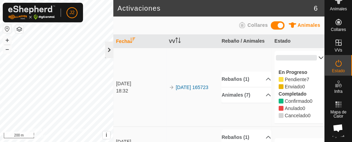
click at [110, 49] on div at bounding box center [109, 50] width 8 height 17
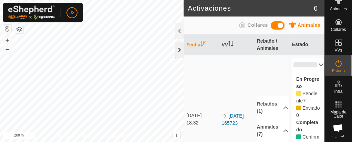
click at [179, 49] on div at bounding box center [179, 50] width 8 height 17
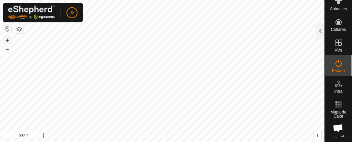
click at [7, 38] on button "+" at bounding box center [7, 40] width 8 height 8
click at [7, 37] on button "+" at bounding box center [7, 40] width 8 height 8
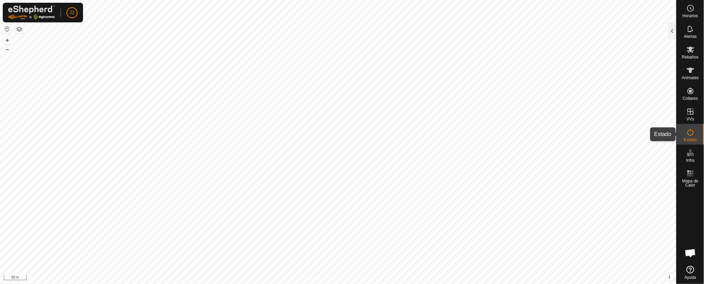
click at [469, 131] on icon at bounding box center [691, 132] width 6 height 7
click at [469, 26] on div at bounding box center [672, 31] width 8 height 17
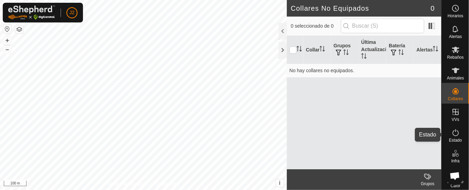
click at [450, 129] on es-activation-svg-icon at bounding box center [456, 132] width 12 height 11
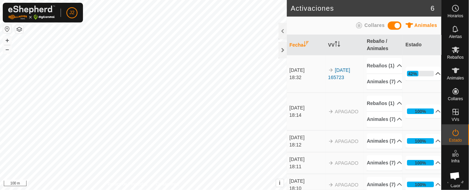
click at [421, 78] on p-accordion-header "42%" at bounding box center [424, 74] width 36 height 14
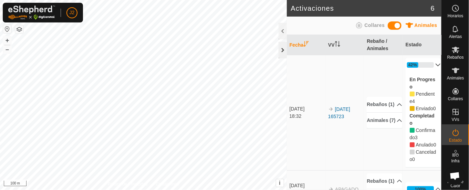
click at [280, 48] on div at bounding box center [283, 50] width 8 height 17
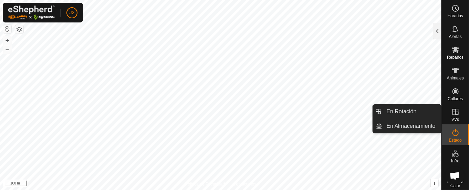
click at [452, 110] on icon at bounding box center [456, 112] width 8 height 8
click at [418, 112] on link "En Rotación" at bounding box center [412, 111] width 59 height 14
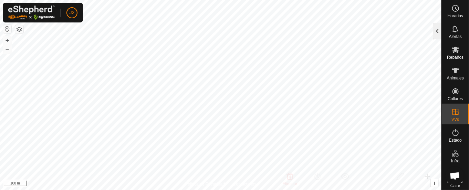
click at [436, 29] on div at bounding box center [438, 31] width 8 height 17
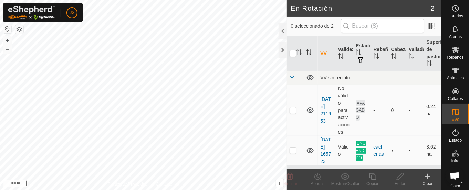
click at [282, 28] on div at bounding box center [283, 31] width 8 height 17
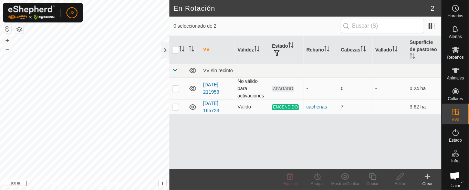
click at [178, 86] on p-checkbox at bounding box center [175, 88] width 7 height 6
click at [177, 86] on p-checkbox at bounding box center [175, 88] width 7 height 6
checkbox input "false"
click at [210, 85] on link "[DATE] 211953" at bounding box center [211, 88] width 16 height 13
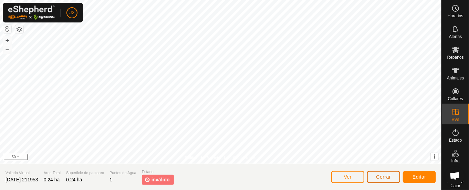
click at [382, 172] on button "Cerrar" at bounding box center [383, 177] width 33 height 12
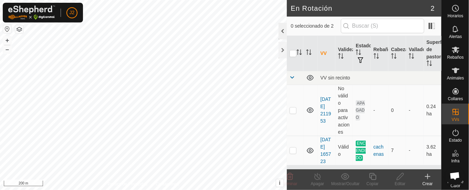
click at [285, 30] on div at bounding box center [283, 31] width 8 height 17
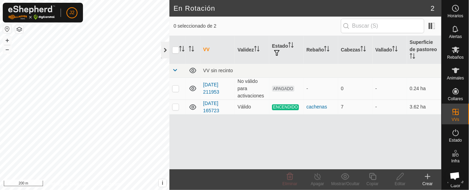
click at [163, 48] on div at bounding box center [165, 50] width 8 height 17
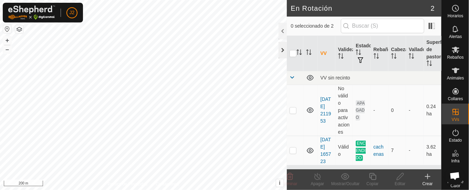
click at [284, 50] on div at bounding box center [283, 50] width 8 height 17
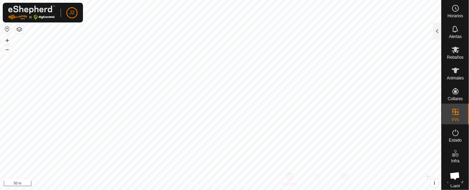
click at [213, 0] on html "J2 Horarios Alertas Rebaños Animales Collares VVs Estado Infra Mapa de Calor Ay…" at bounding box center [234, 95] width 469 height 190
click at [206, 0] on html "J2 Horarios Alertas Rebaños Animales Collares VVs Estado Infra Mapa de Calor Ay…" at bounding box center [234, 95] width 469 height 190
click at [452, 51] on icon at bounding box center [456, 50] width 8 height 7
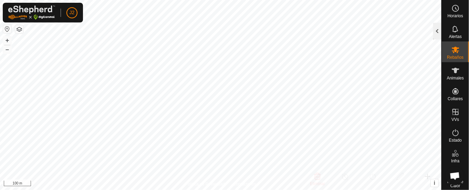
click at [438, 32] on div at bounding box center [438, 31] width 8 height 17
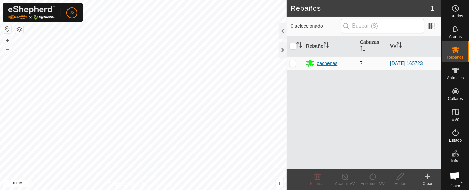
click at [328, 60] on div "cachenas" at bounding box center [327, 63] width 21 height 7
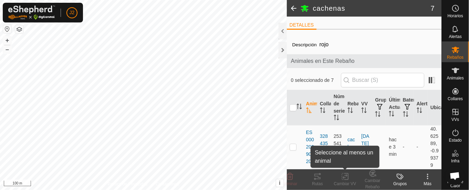
click at [346, 182] on div "Cambiar VV" at bounding box center [346, 183] width 28 height 6
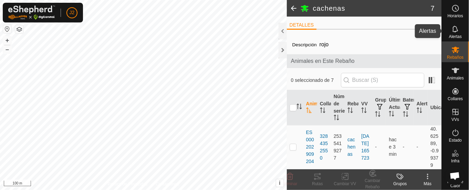
click at [450, 41] on nav "Horarios Alertas Rebaños Animales Collares VVs Estado Infra Mapa de Calor Ayuda" at bounding box center [455, 95] width 27 height 190
click at [285, 42] on div at bounding box center [283, 50] width 8 height 17
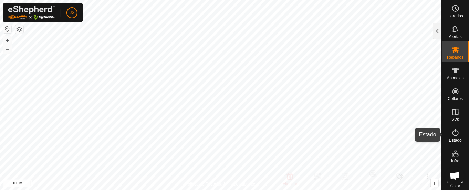
click at [453, 133] on icon at bounding box center [456, 132] width 8 height 8
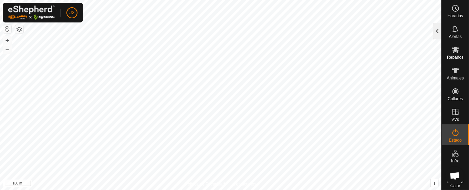
click at [440, 29] on div at bounding box center [438, 31] width 8 height 17
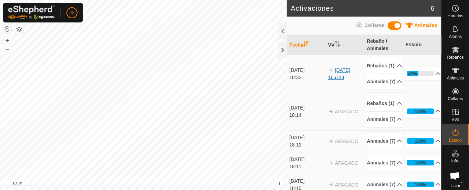
click at [333, 80] on link "[DATE] 165723" at bounding box center [339, 73] width 22 height 13
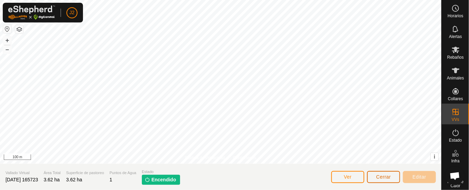
click at [386, 178] on span "Cerrar" at bounding box center [384, 177] width 15 height 6
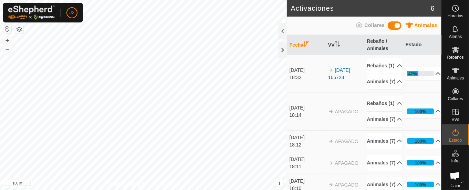
click at [414, 78] on p-accordion-header "42%" at bounding box center [424, 74] width 36 height 14
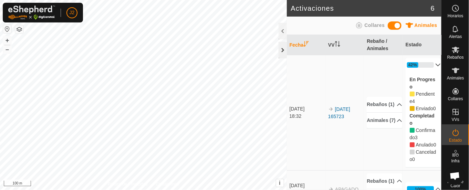
click at [282, 50] on div at bounding box center [283, 50] width 8 height 17
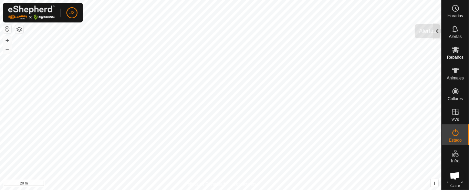
click at [441, 27] on div "Horarios Alertas Rebaños Animales Collares VVs Estado Infra Mapa de Calor Ayuda…" at bounding box center [234, 95] width 469 height 190
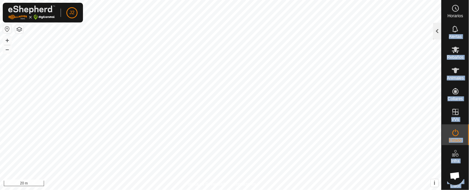
click at [441, 27] on div at bounding box center [438, 31] width 8 height 17
click at [442, 27] on div "Animales Collares" at bounding box center [446, 28] width 8 height 22
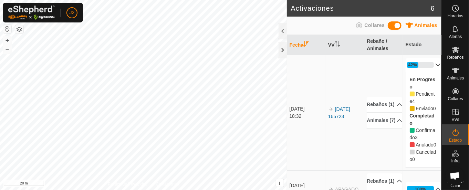
click at [307, 88] on td "[DATE] 18:32" at bounding box center [306, 112] width 39 height 115
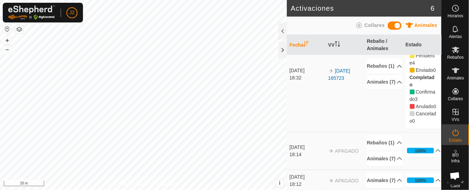
scroll to position [41, 0]
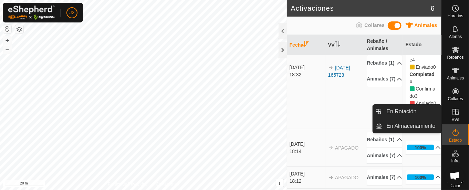
click at [453, 111] on icon at bounding box center [456, 112] width 6 height 6
click at [452, 111] on icon at bounding box center [456, 112] width 8 height 8
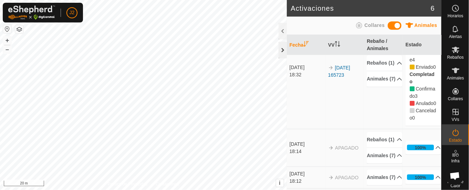
click at [282, 50] on div at bounding box center [283, 50] width 8 height 17
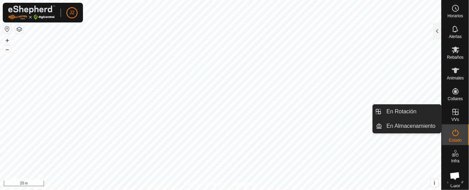
click at [453, 109] on icon at bounding box center [456, 112] width 6 height 6
click at [420, 108] on link "En Rotación" at bounding box center [412, 111] width 59 height 14
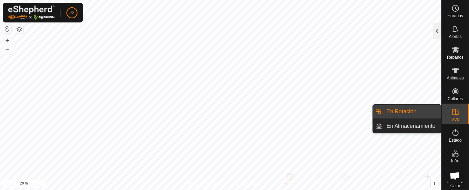
click at [435, 32] on div at bounding box center [438, 31] width 8 height 17
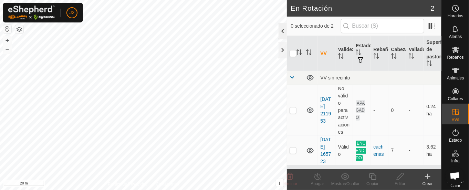
click at [283, 30] on div at bounding box center [283, 31] width 8 height 17
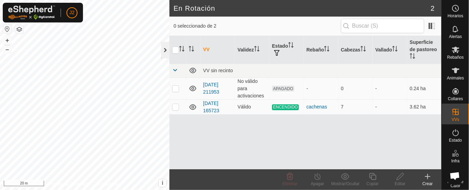
click at [164, 47] on div at bounding box center [165, 50] width 8 height 17
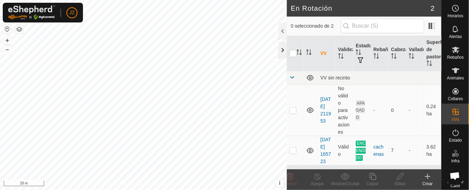
click at [285, 50] on div at bounding box center [283, 50] width 8 height 17
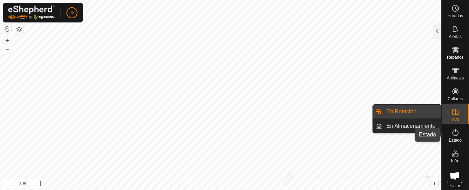
click at [453, 135] on icon at bounding box center [456, 132] width 6 height 7
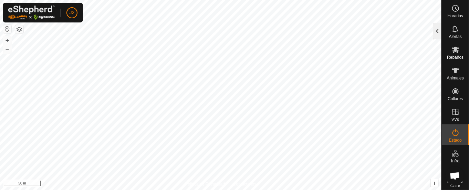
click at [438, 31] on div at bounding box center [438, 31] width 8 height 17
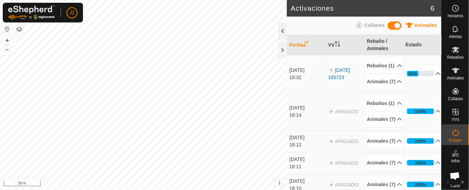
click at [282, 30] on div at bounding box center [283, 31] width 8 height 17
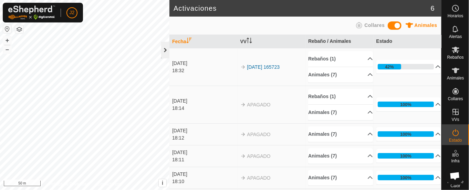
click at [163, 50] on div at bounding box center [165, 50] width 8 height 17
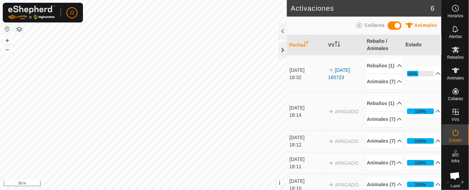
click at [281, 52] on div at bounding box center [283, 50] width 8 height 17
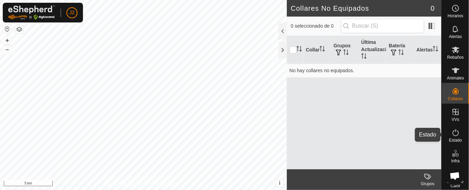
click at [452, 130] on icon at bounding box center [456, 132] width 8 height 8
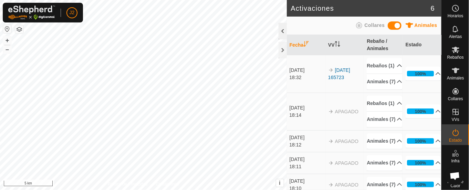
click at [282, 30] on div at bounding box center [283, 31] width 8 height 17
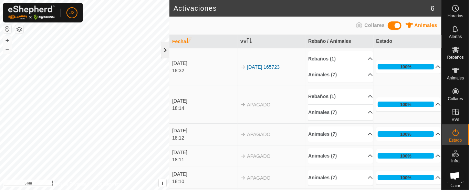
click at [162, 47] on div at bounding box center [165, 50] width 8 height 17
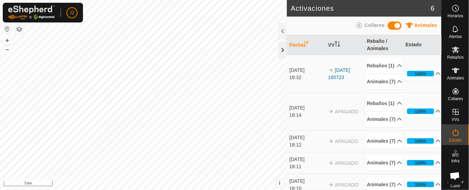
click at [281, 49] on div at bounding box center [283, 50] width 8 height 17
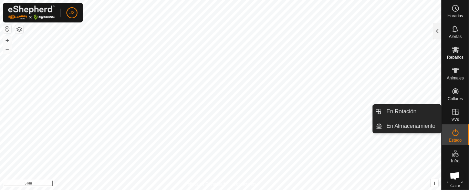
click at [453, 110] on icon at bounding box center [456, 112] width 6 height 6
click at [414, 111] on link "En Rotación" at bounding box center [412, 111] width 59 height 14
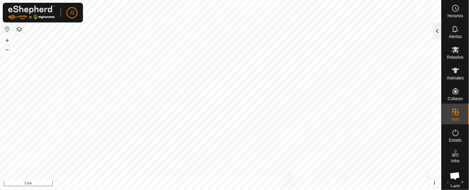
click at [436, 29] on div at bounding box center [438, 31] width 8 height 17
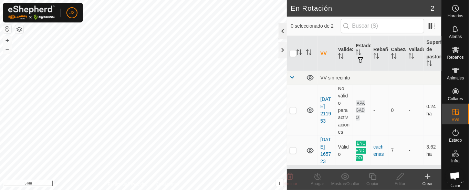
click at [280, 31] on div at bounding box center [283, 31] width 8 height 17
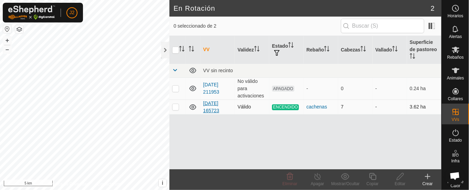
click at [212, 104] on link "[DATE] 165723" at bounding box center [211, 106] width 16 height 13
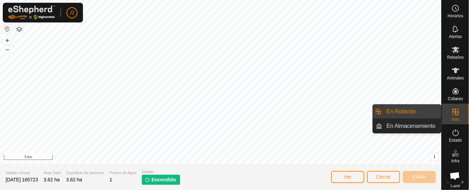
click at [452, 106] on es-virtualpaddocks-svg-icon at bounding box center [456, 111] width 12 height 11
click at [427, 108] on link "En Rotación" at bounding box center [412, 111] width 59 height 14
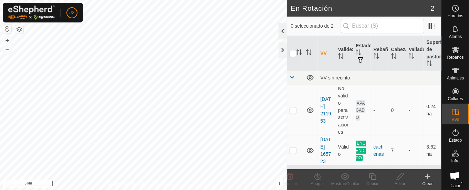
click at [282, 30] on div at bounding box center [283, 31] width 8 height 17
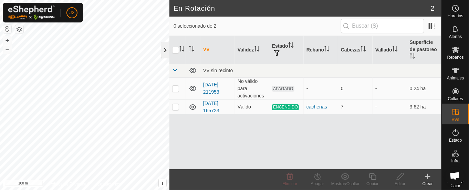
click at [162, 55] on div at bounding box center [165, 50] width 8 height 17
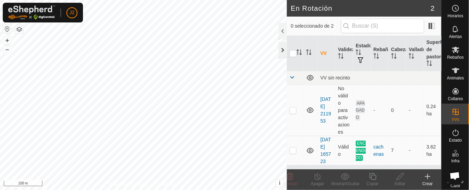
click at [279, 50] on div at bounding box center [283, 50] width 8 height 17
